Goal: Check status: Check status

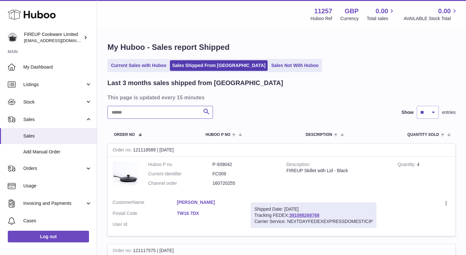
click at [182, 110] on input "text" at bounding box center [159, 112] width 105 height 13
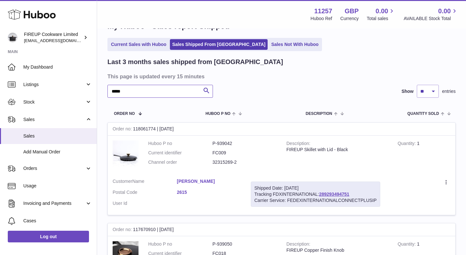
scroll to position [21, 0]
click at [326, 195] on link "289293494751" at bounding box center [334, 193] width 30 height 5
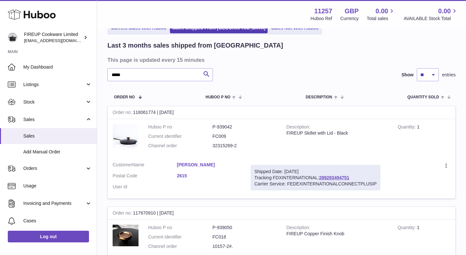
scroll to position [38, 0]
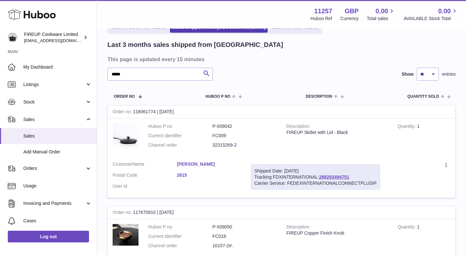
drag, startPoint x: 253, startPoint y: 170, endPoint x: 385, endPoint y: 185, distance: 133.1
click at [385, 185] on tr "Order no 118061774 | [DATE] Huboo P no P-939042 Current identifier FC009 Channe…" at bounding box center [281, 151] width 348 height 93
copy tr "Shipped Date: [DATE] Tracking FDXINTERNATIONAL: 289293494751 Carrier Service: F…"
click at [158, 79] on input "*****" at bounding box center [159, 74] width 105 height 13
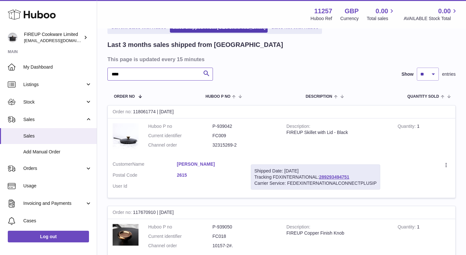
type input "****"
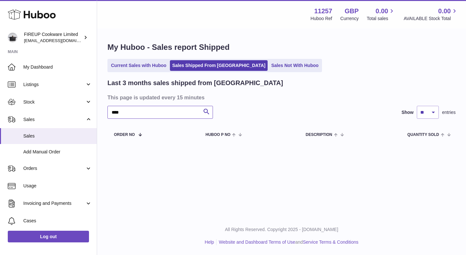
click at [163, 112] on input "****" at bounding box center [159, 112] width 105 height 13
type input "*"
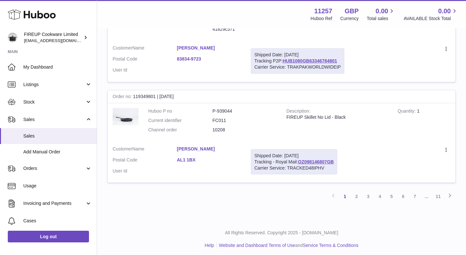
scroll to position [969, 0]
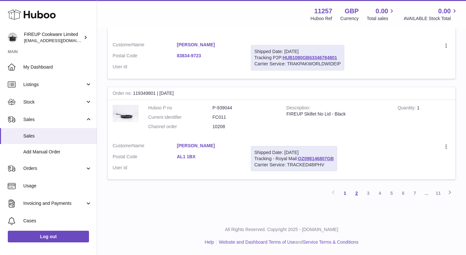
click at [356, 193] on link "2" at bounding box center [357, 193] width 12 height 12
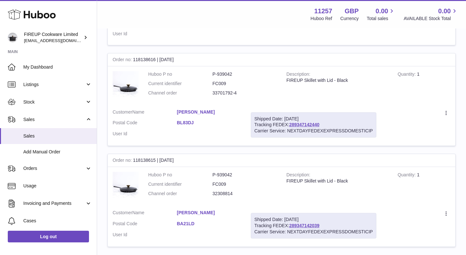
scroll to position [959, 0]
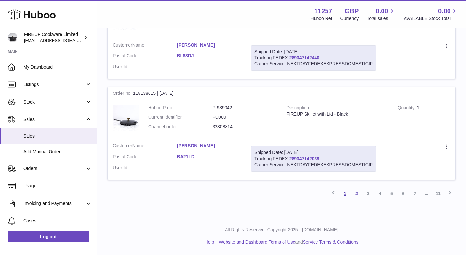
click at [347, 193] on link "1" at bounding box center [345, 194] width 12 height 12
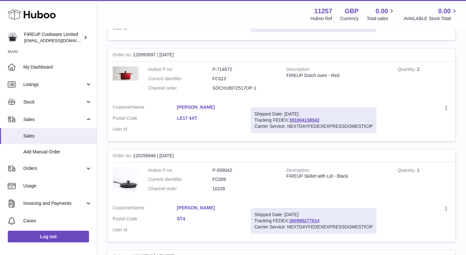
scroll to position [700, 0]
